Goal: Task Accomplishment & Management: Use online tool/utility

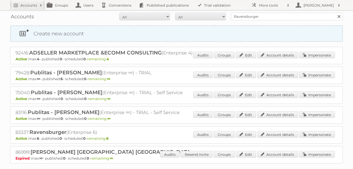
scroll to position [12, 0]
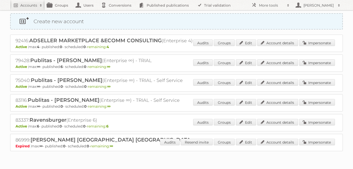
click at [216, 20] on link "Create new account" at bounding box center [176, 21] width 331 height 15
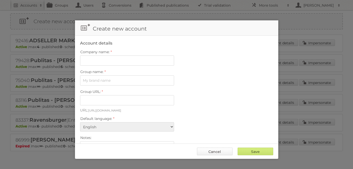
click at [219, 148] on link "Cancel" at bounding box center [215, 151] width 36 height 8
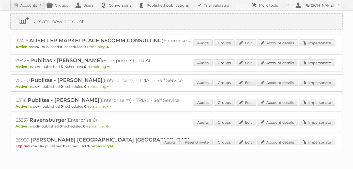
scroll to position [0, 0]
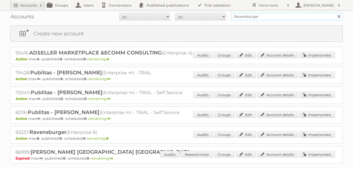
click at [253, 17] on input "Ravensburger" at bounding box center [287, 17] width 112 height 8
type input "[PERSON_NAME][EMAIL_ADDRESS][DOMAIN_NAME]"
click at [335, 13] on input "Search" at bounding box center [339, 17] width 8 height 8
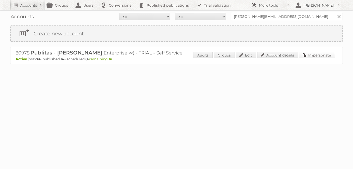
click at [312, 54] on link "Impersonate" at bounding box center [317, 55] width 36 height 7
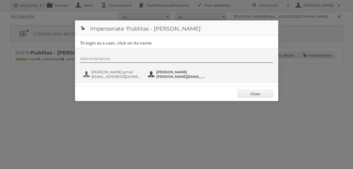
click at [165, 74] on span "[PERSON_NAME]" at bounding box center [180, 72] width 49 height 5
